Goal: Find specific page/section: Find specific page/section

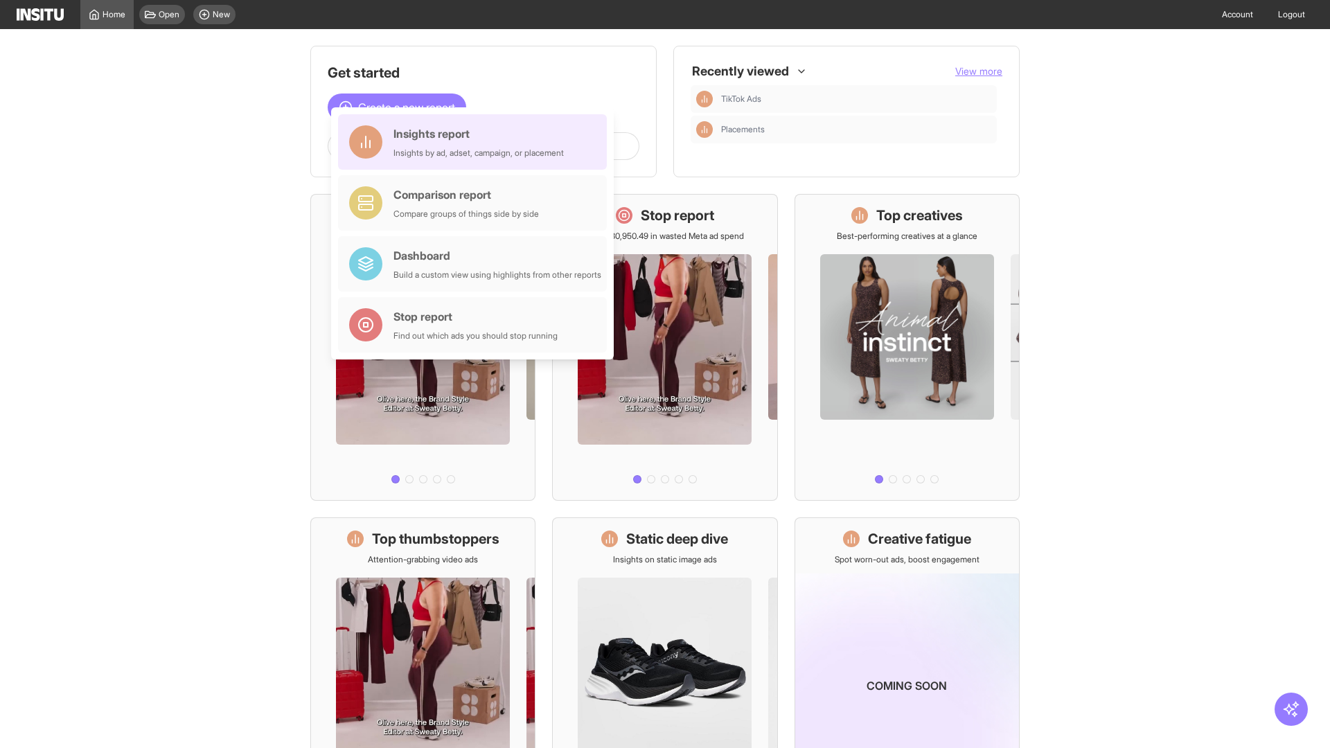
click at [476, 142] on div "Insights report" at bounding box center [479, 133] width 170 height 17
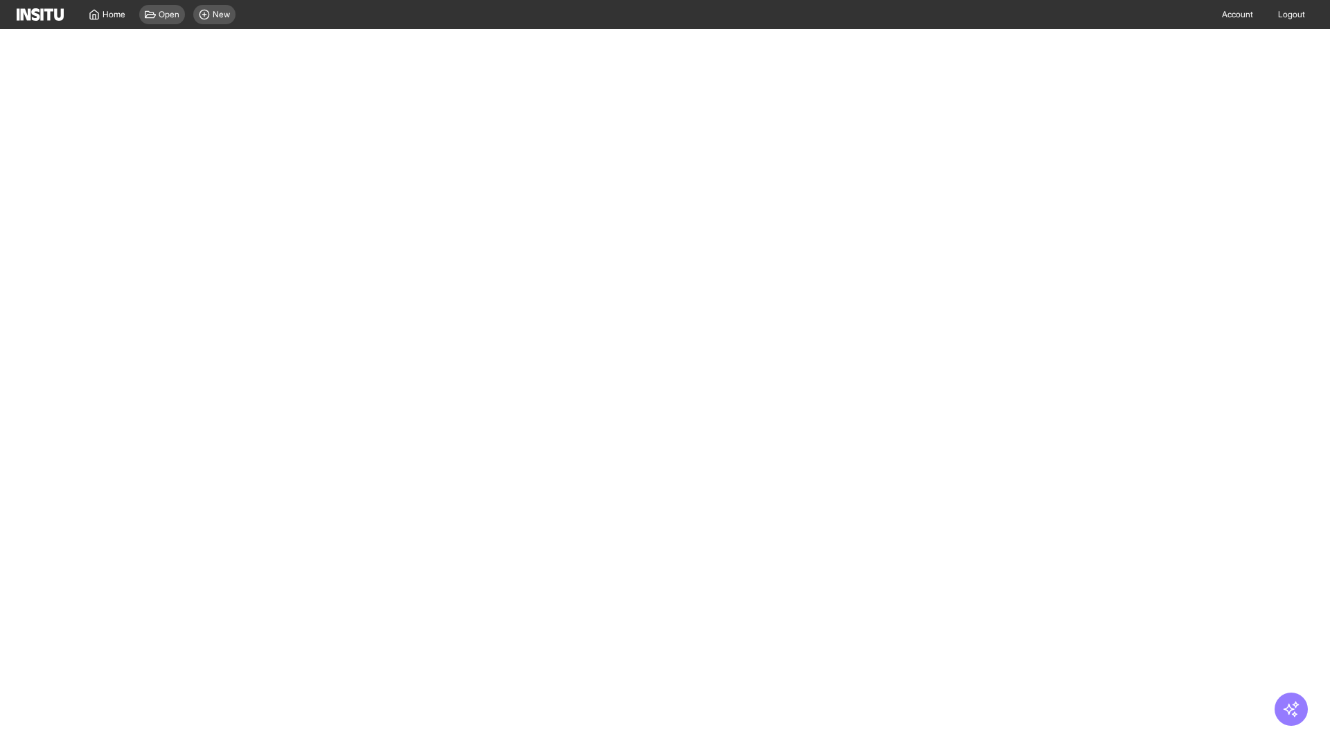
select select "**"
